Goal: Communication & Community: Answer question/provide support

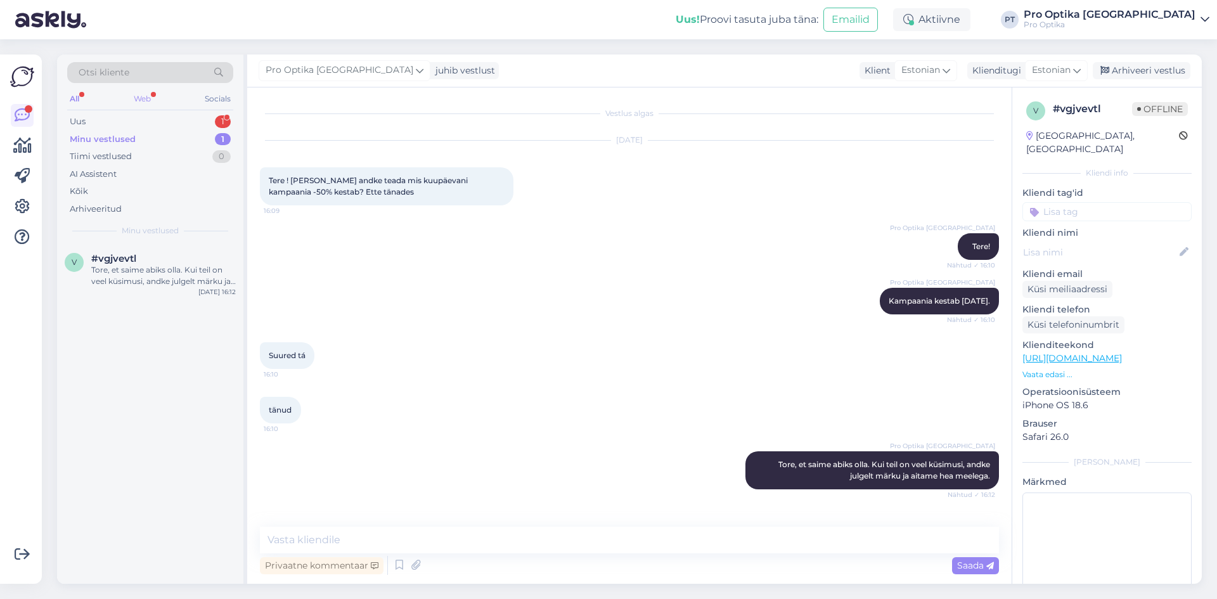
click at [143, 103] on div "Web" at bounding box center [142, 99] width 22 height 16
click at [162, 123] on div "Uus 1" at bounding box center [150, 122] width 166 height 18
click at [130, 268] on div "Tere, ostsin 14,09 endale prillid poest. klaasid tellisin ekstra kriimuvabad. p…" at bounding box center [163, 275] width 145 height 23
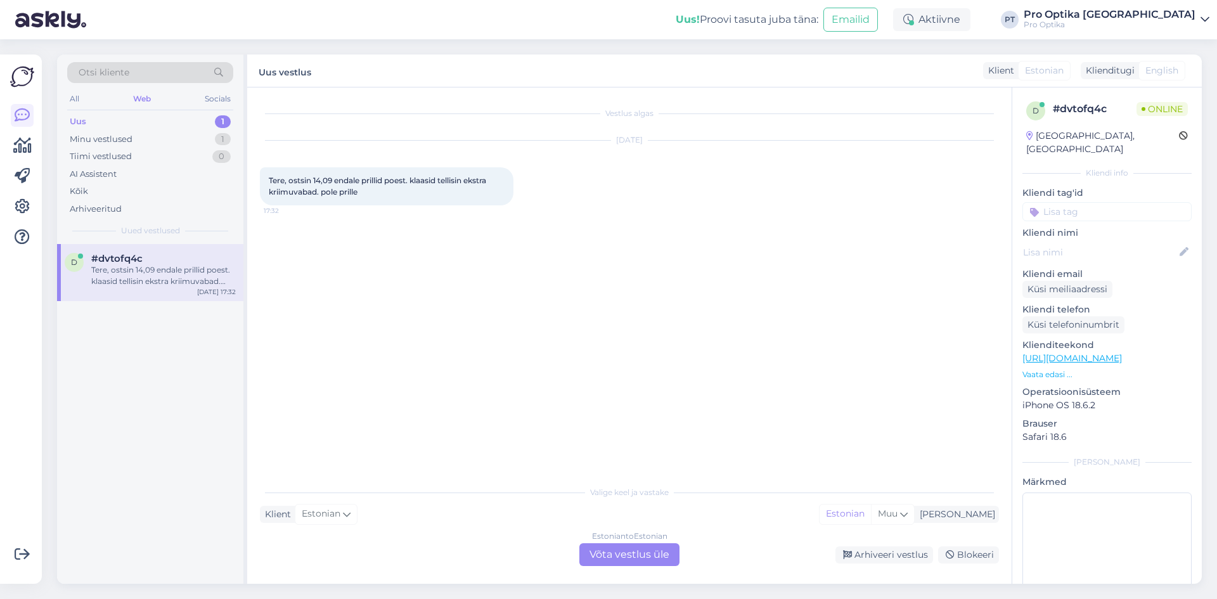
click at [623, 541] on div "Estonian to Estonian" at bounding box center [629, 536] width 75 height 11
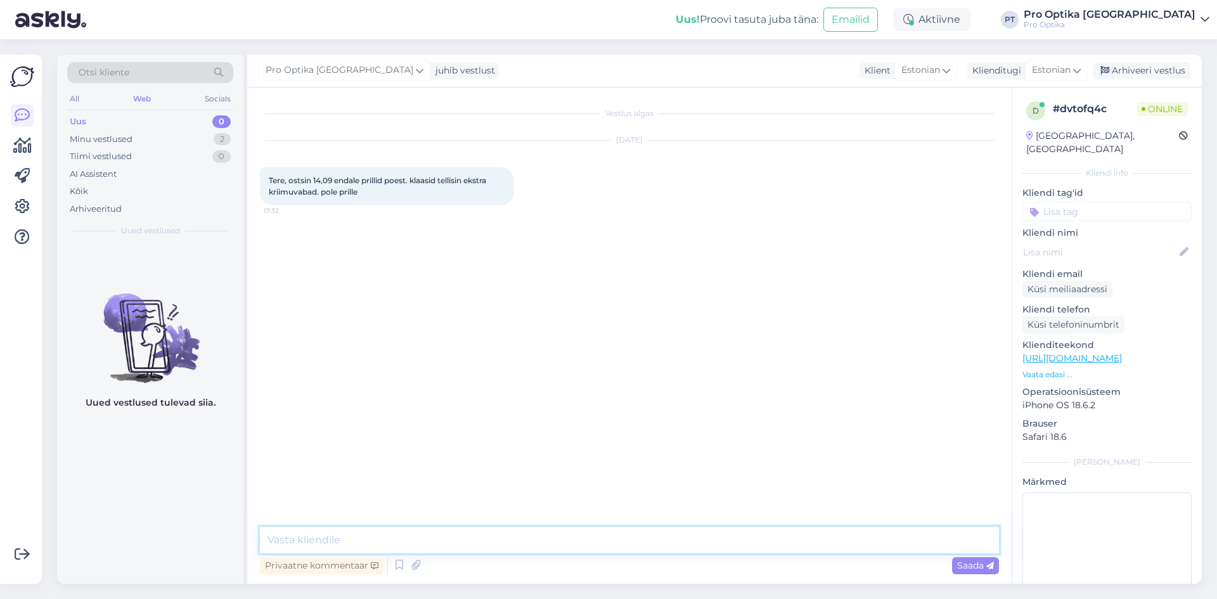
click at [391, 537] on textarea at bounding box center [629, 540] width 739 height 27
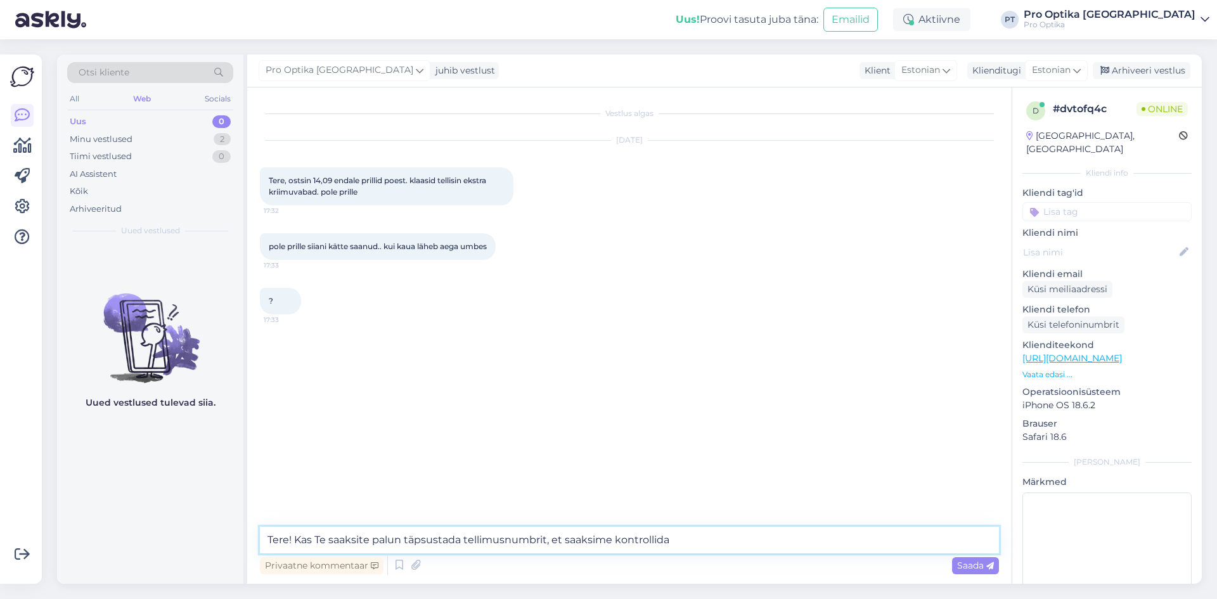
type textarea "Tere! Kas Te saaksite palun täpsustada tellimusnumbrit, et saaksime kontrollida?"
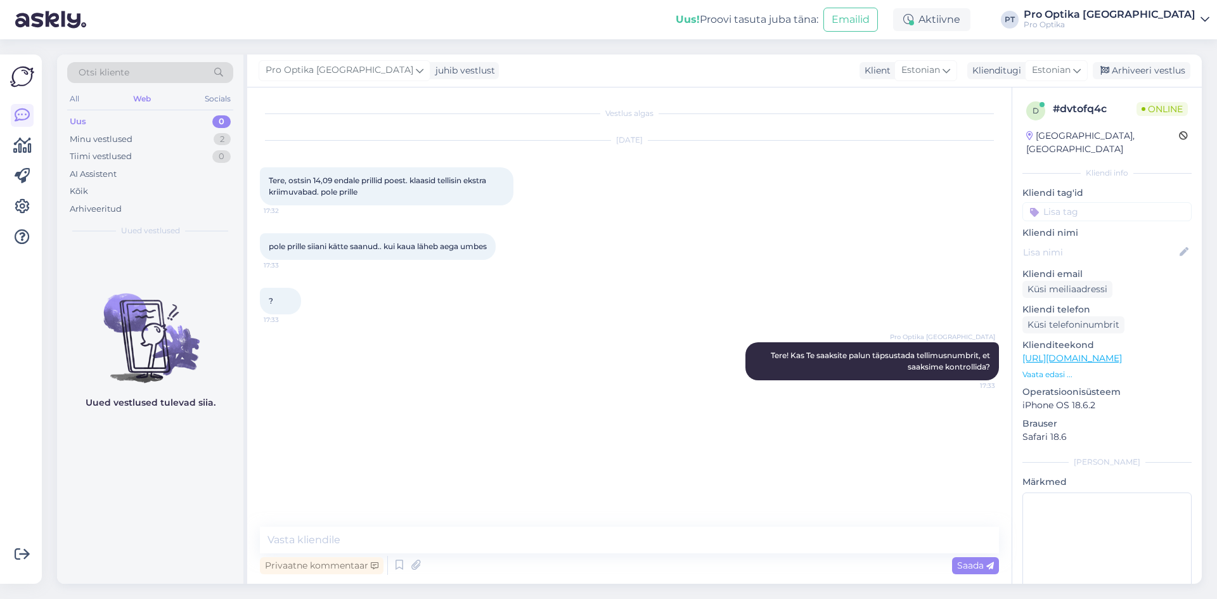
click at [192, 385] on figure "Uued vestlused tulevad siia." at bounding box center [150, 345] width 186 height 149
drag, startPoint x: 192, startPoint y: 385, endPoint x: 853, endPoint y: 629, distance: 704.4
drag, startPoint x: 302, startPoint y: 425, endPoint x: 262, endPoint y: 424, distance: 40.0
click at [262, 424] on div "2520119 17:33" at bounding box center [283, 421] width 46 height 27
copy span "2520119"
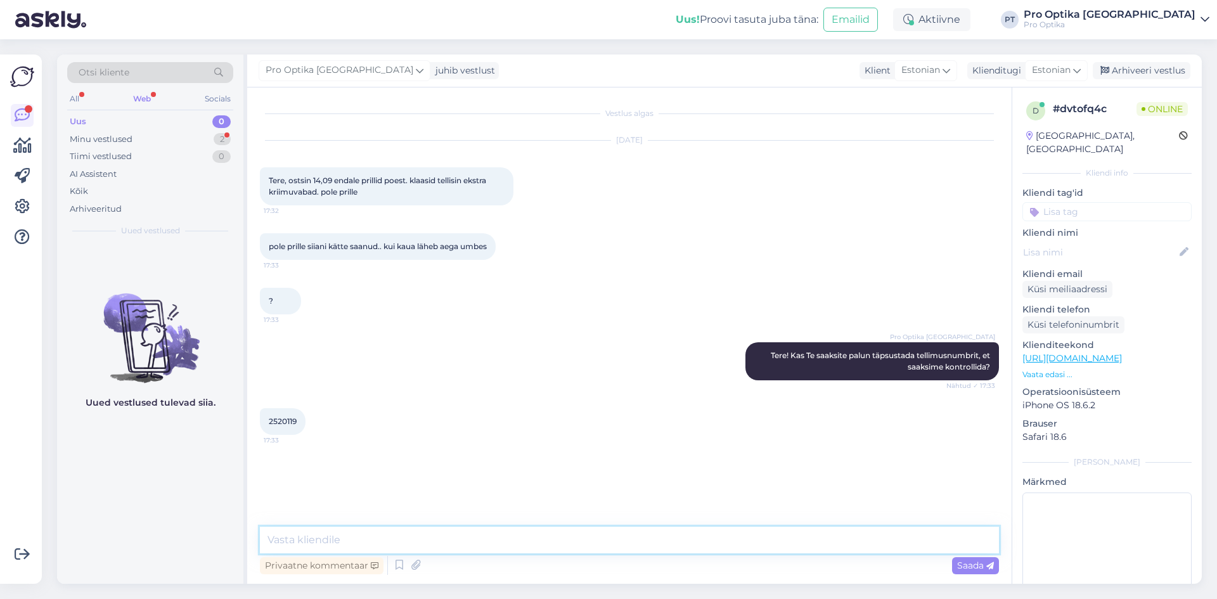
click at [380, 535] on textarea at bounding box center [629, 540] width 739 height 27
type textarea "Näen süsteemist, et Teie tellimuse tähtaeg on ülehomme. Teid teavitatakse prill…"
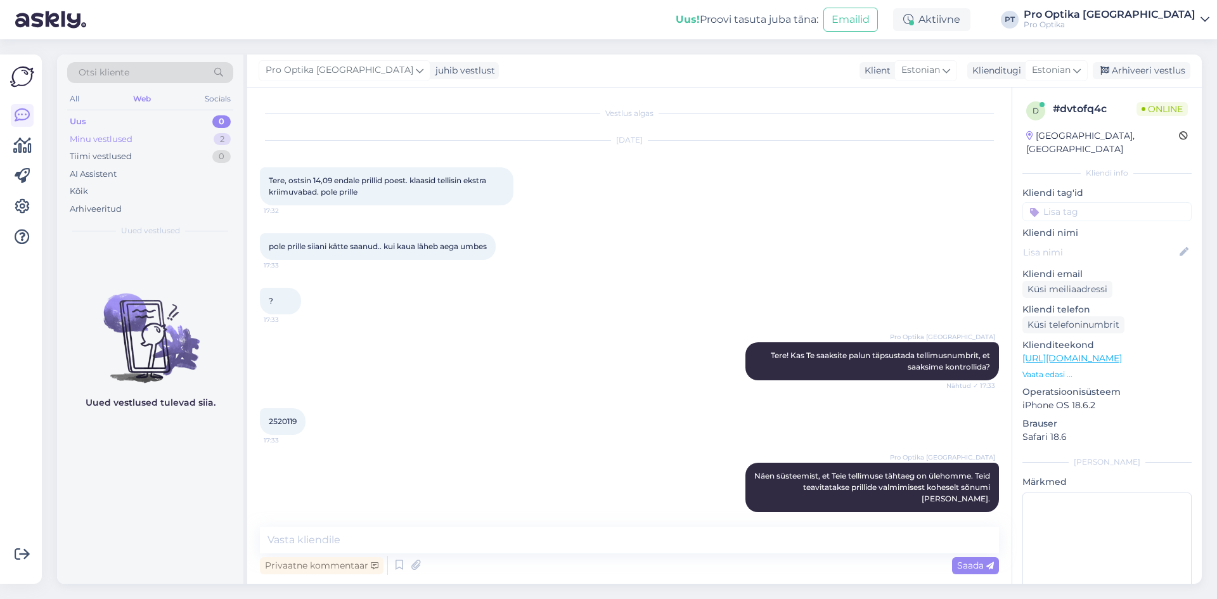
click at [187, 134] on div "Minu vestlused 2" at bounding box center [150, 140] width 166 height 18
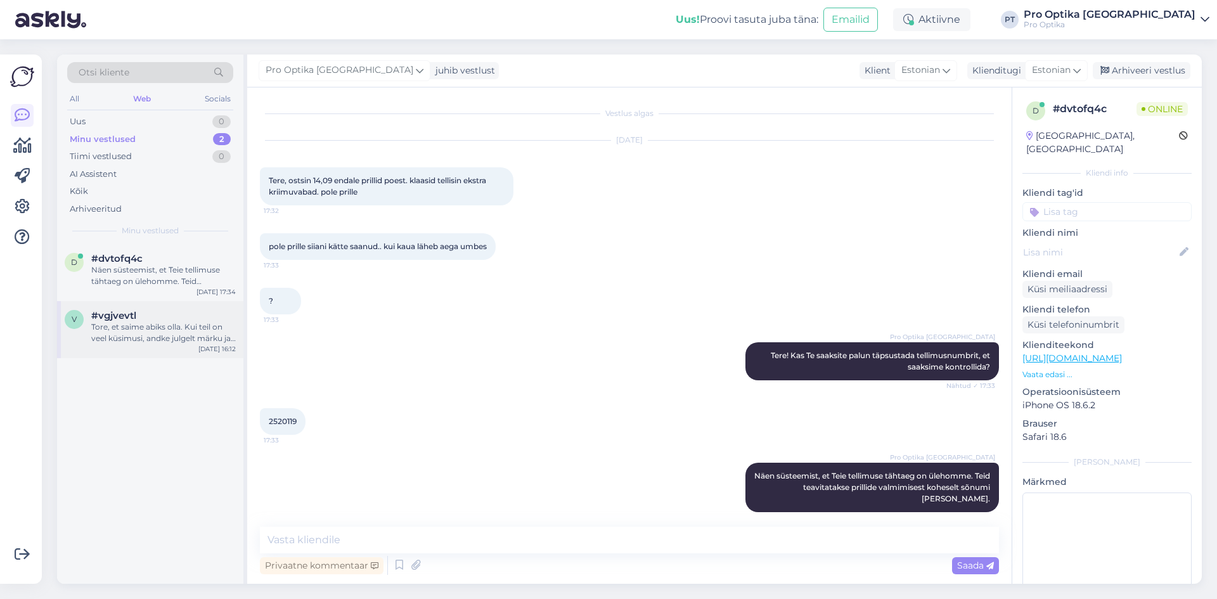
click at [124, 339] on div "Tore, et saime abiks olla. Kui teil on veel küsimusi, andke julgelt märku ja ai…" at bounding box center [163, 332] width 145 height 23
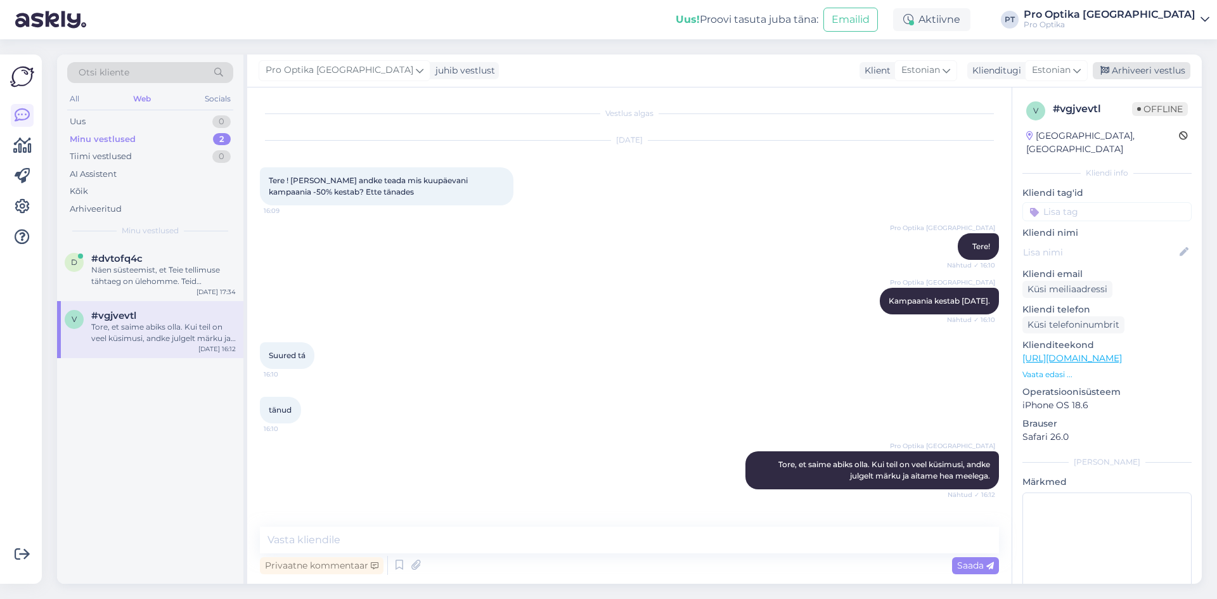
click at [1168, 71] on div "Arhiveeri vestlus" at bounding box center [1142, 70] width 98 height 17
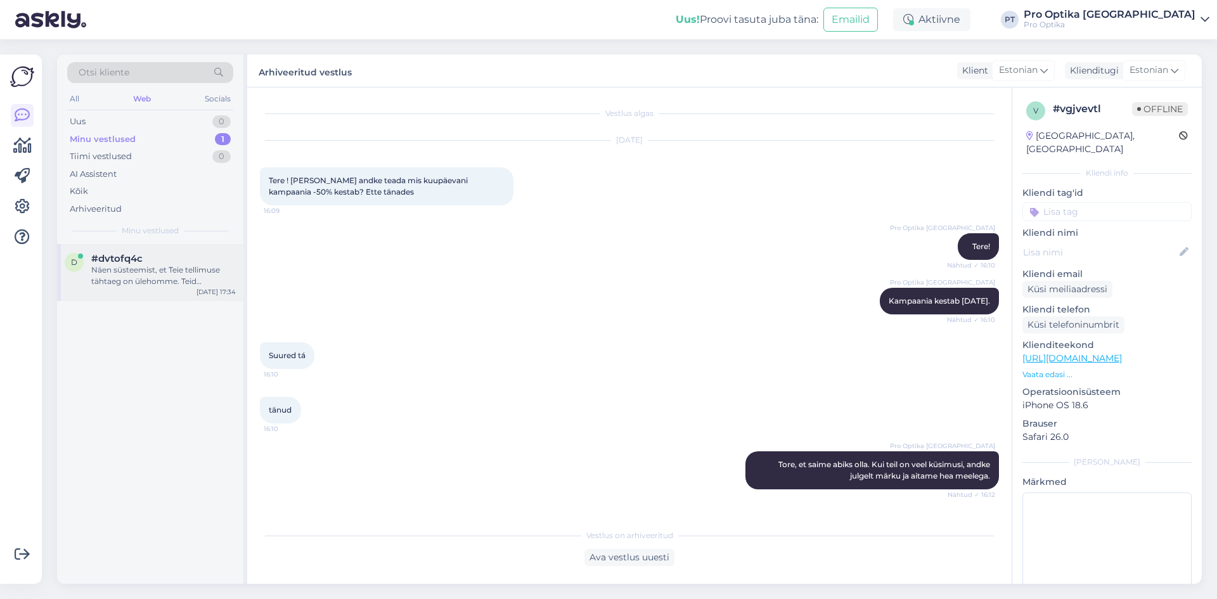
click at [208, 287] on div "[DATE] 17:34" at bounding box center [216, 292] width 39 height 10
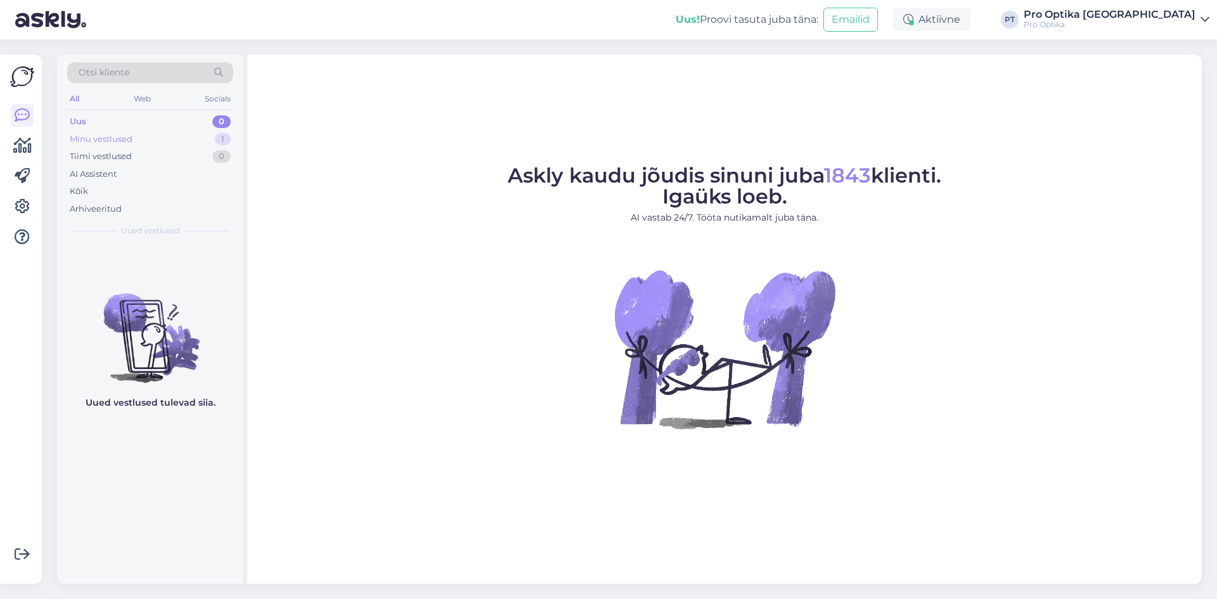
click at [168, 136] on div "Minu vestlused 1" at bounding box center [150, 140] width 166 height 18
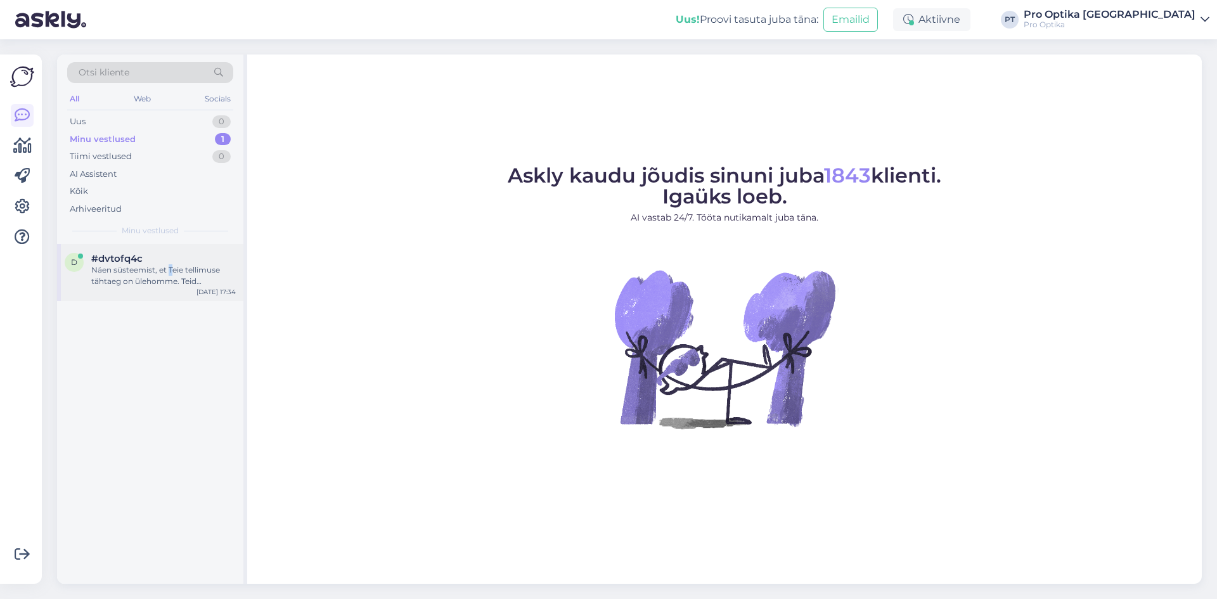
click at [171, 268] on div "Näen süsteemist, et Teie tellimuse tähtaeg on ülehomme. Teid teavitatakse prill…" at bounding box center [163, 275] width 145 height 23
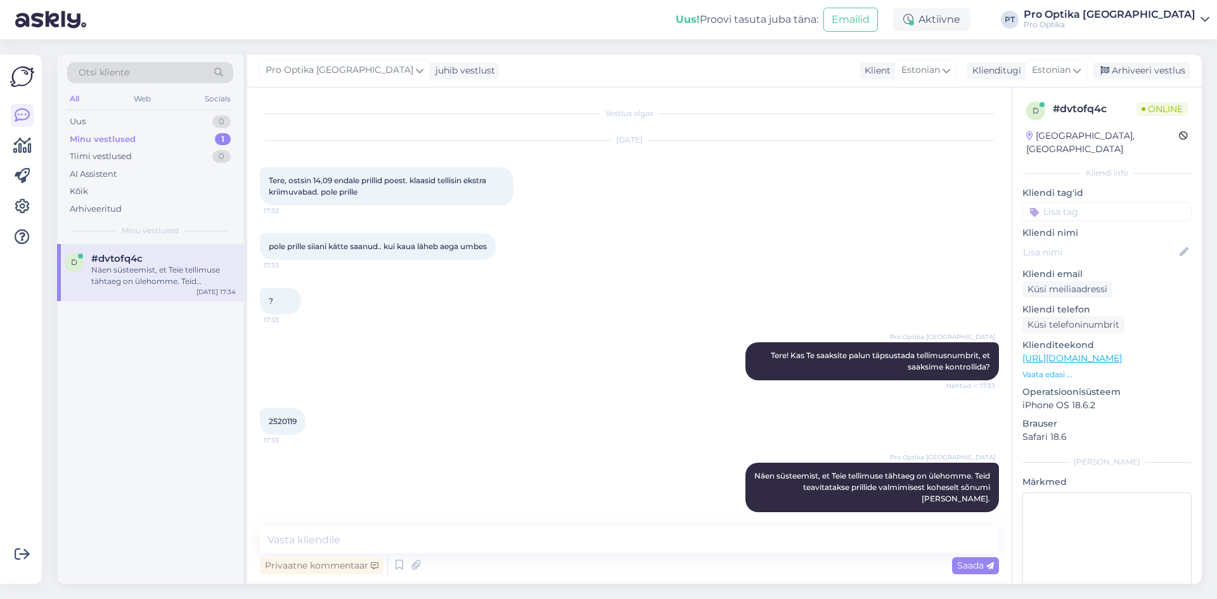
click at [74, 444] on div "d #dvtofq4c Näen süsteemist, et Teie tellimuse tähtaeg on ülehomme. Teid teavit…" at bounding box center [150, 414] width 186 height 340
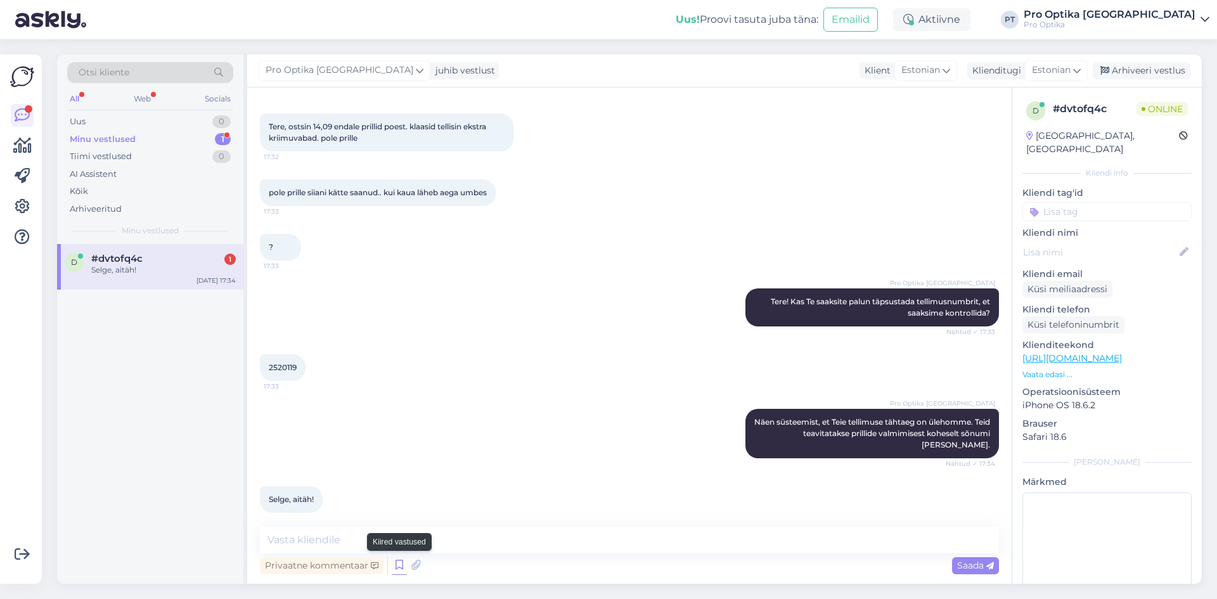
click at [399, 573] on icon at bounding box center [399, 565] width 15 height 19
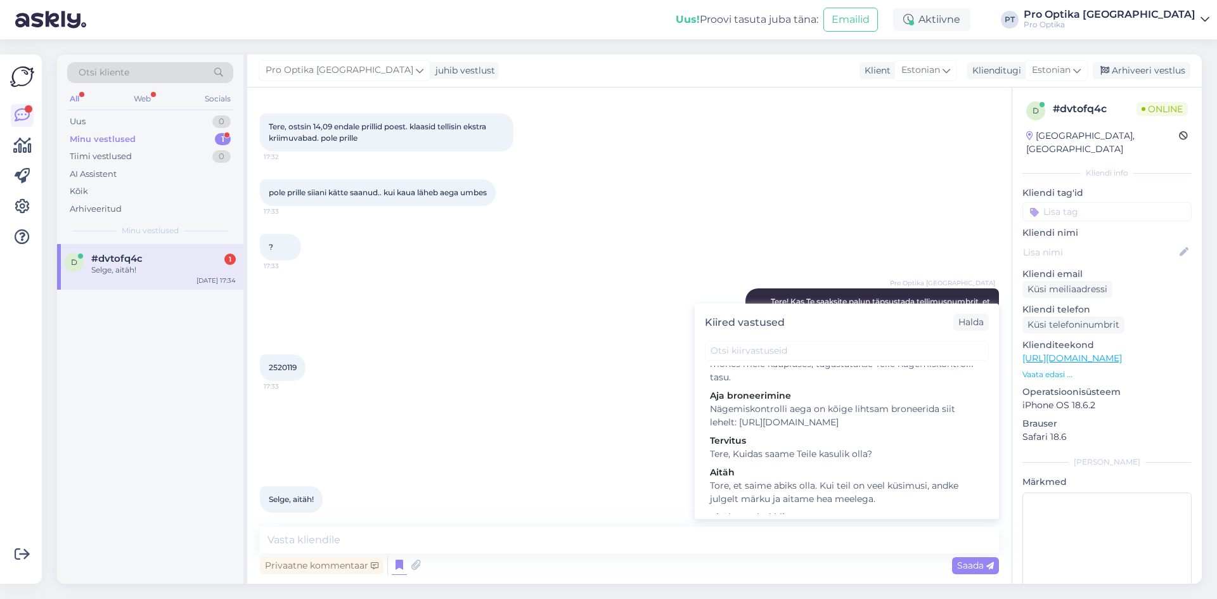
scroll to position [380, 0]
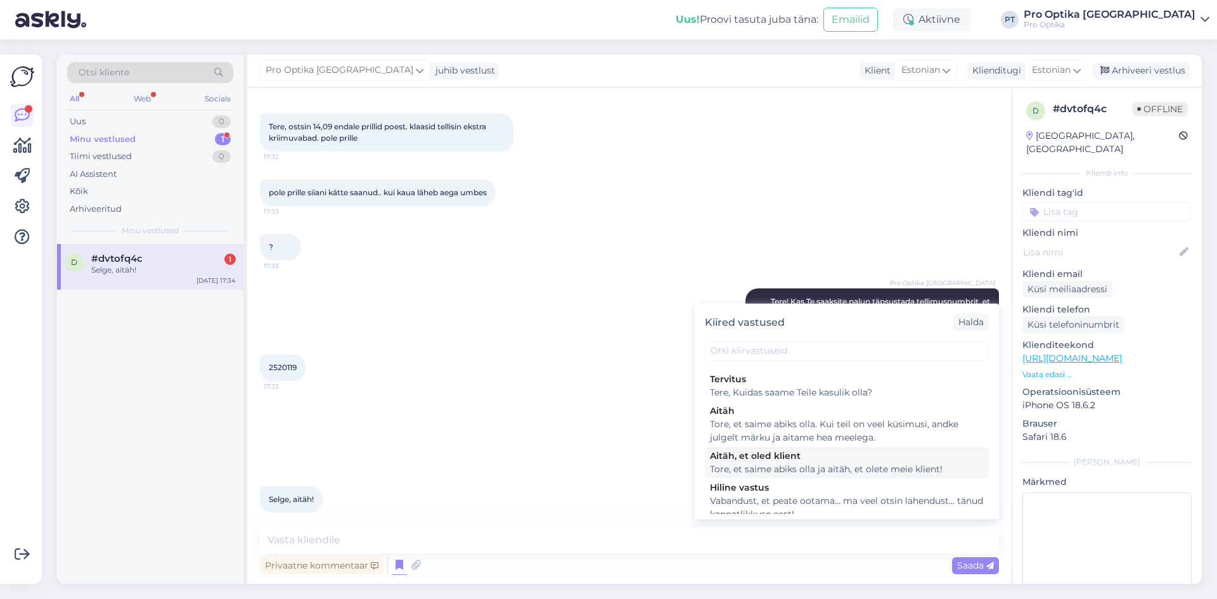
click at [829, 476] on div "Tore, et saime abiks olla ja aitäh, et olete meie klient!" at bounding box center [847, 469] width 274 height 13
type textarea "Tore, et saime abiks olla ja aitäh, et olete meie klient!"
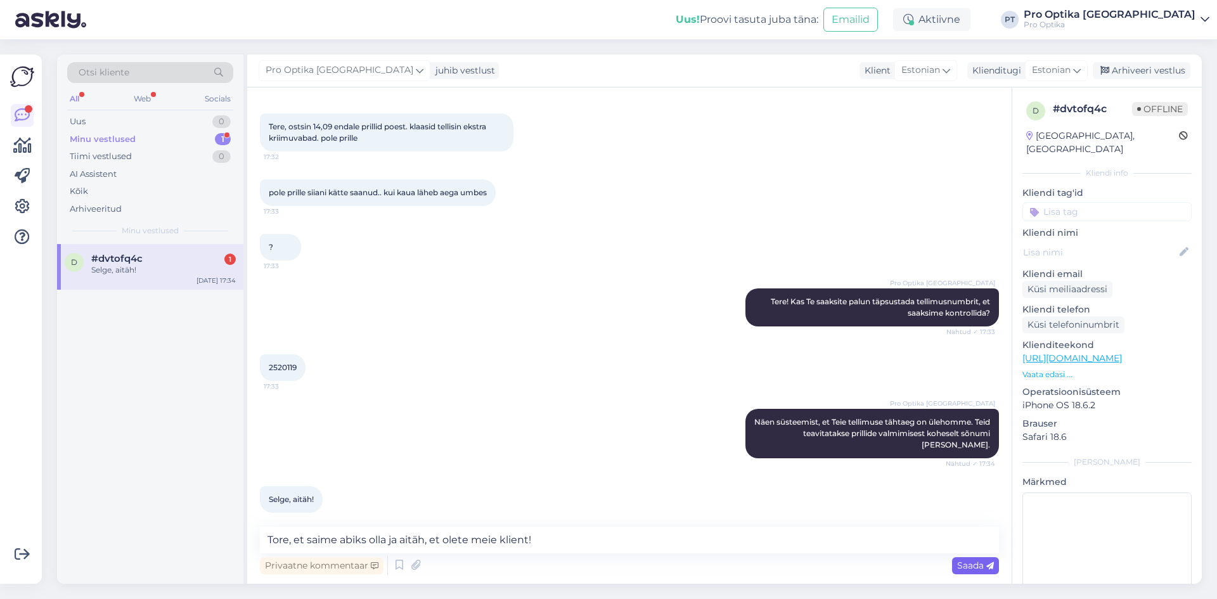
click at [982, 571] on div "Saada" at bounding box center [975, 565] width 47 height 17
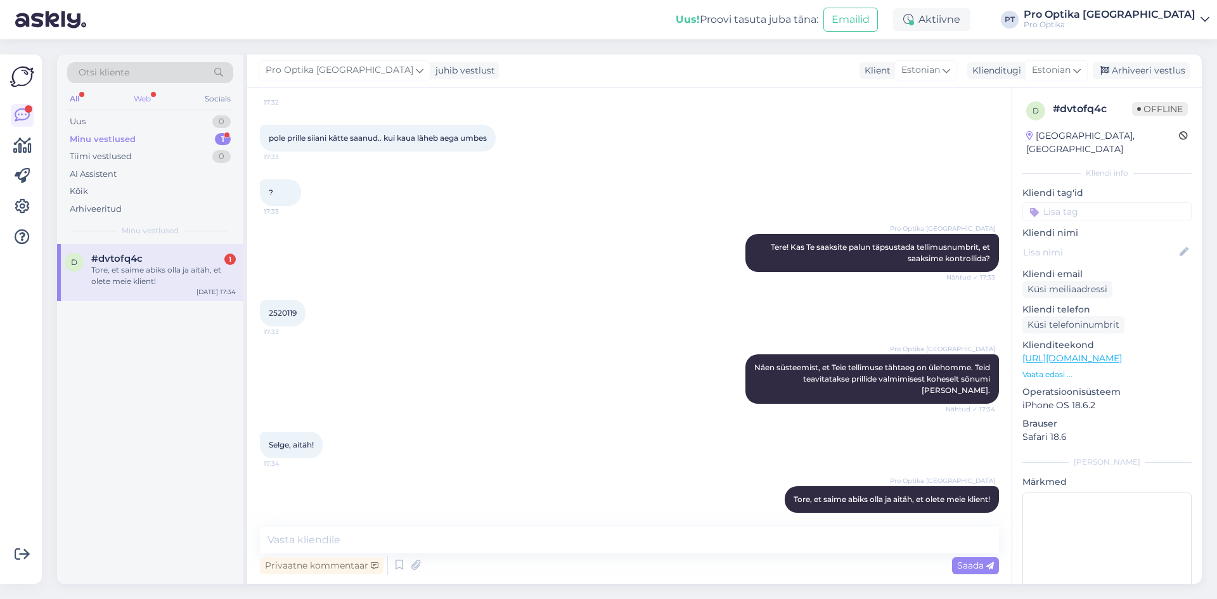
click at [135, 103] on div "Web" at bounding box center [142, 99] width 22 height 16
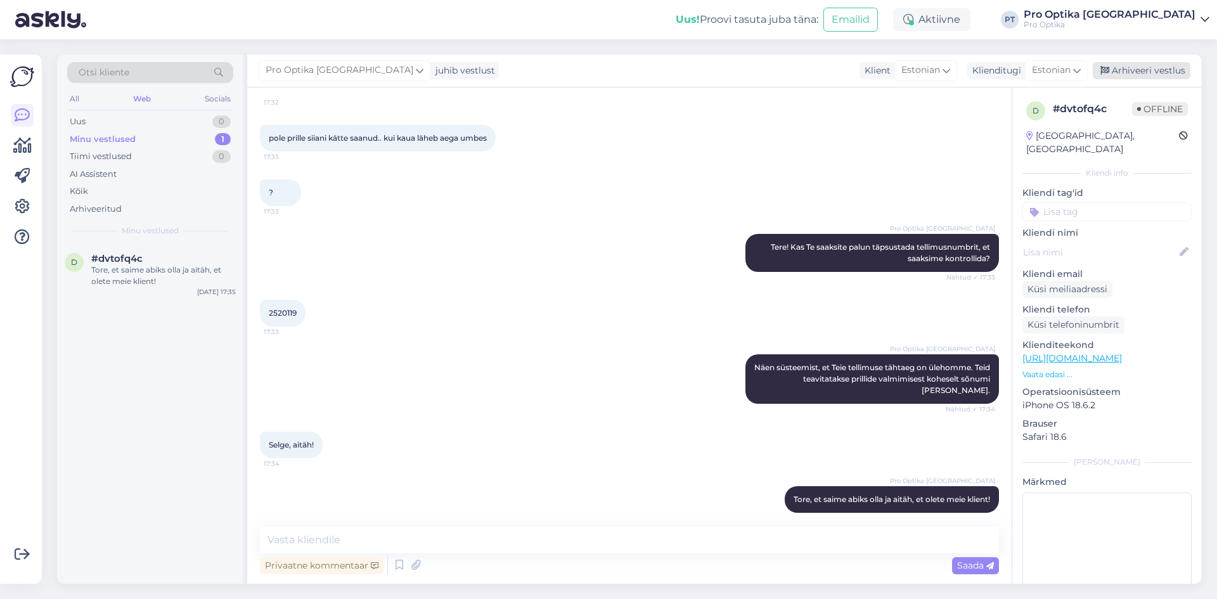
click at [1139, 73] on div "Arhiveeri vestlus" at bounding box center [1142, 70] width 98 height 17
